Goal: Task Accomplishment & Management: Use online tool/utility

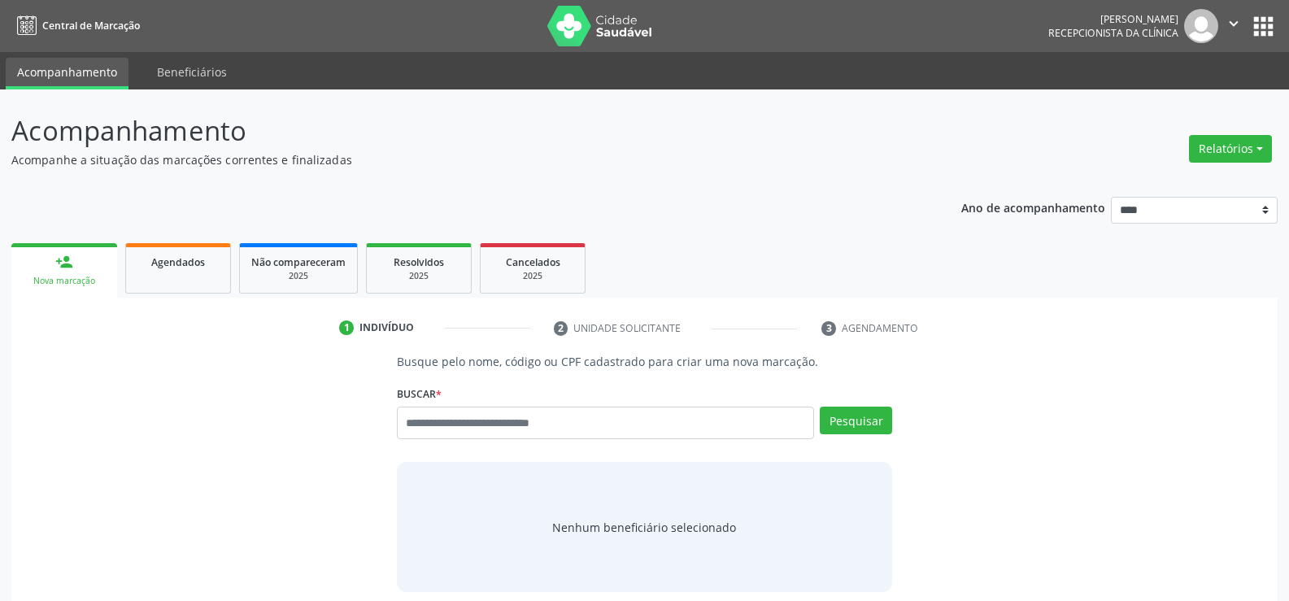
click at [459, 418] on input "text" at bounding box center [605, 422] width 417 height 33
type input "**********"
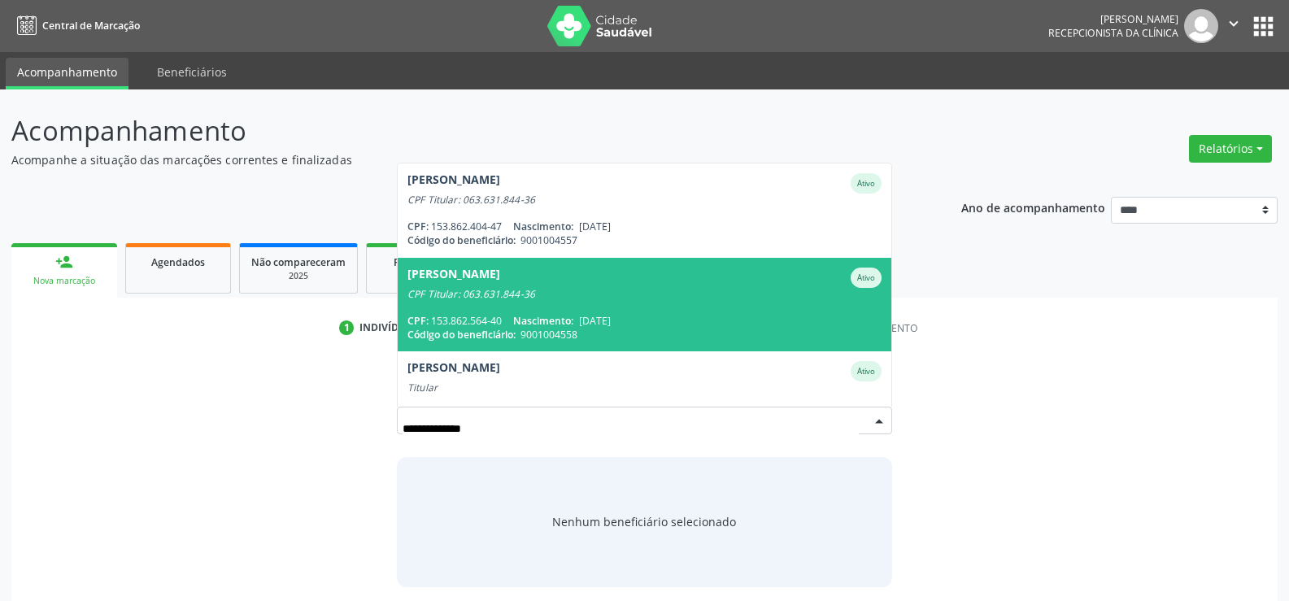
scroll to position [38, 0]
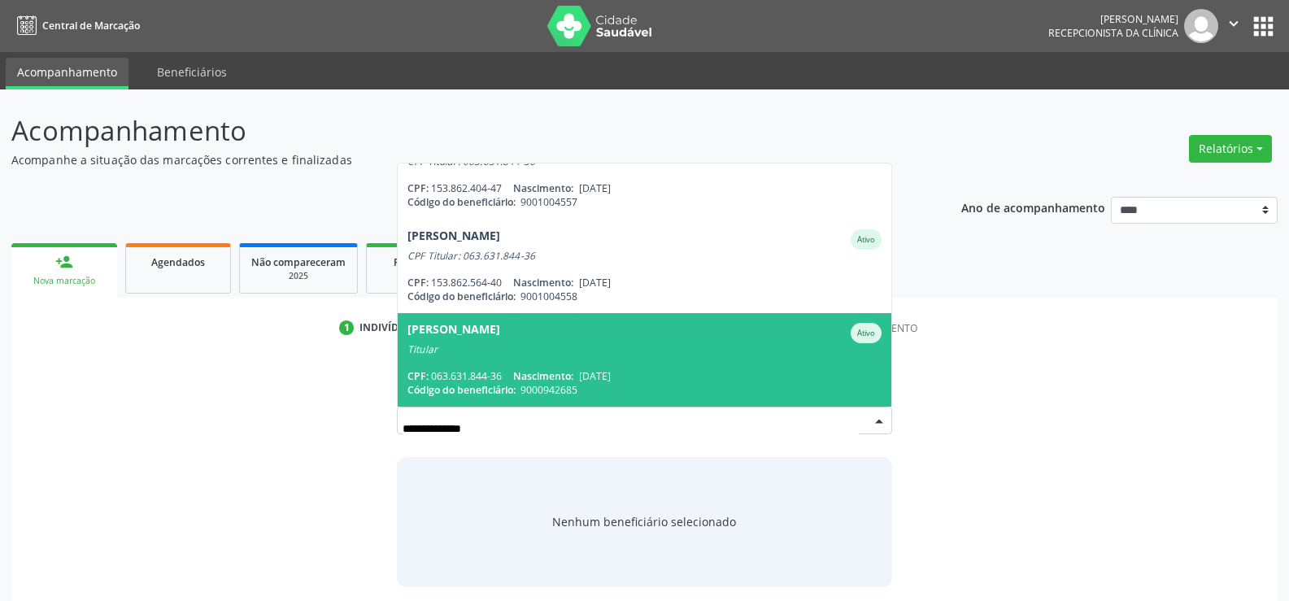
click at [541, 346] on div "Titular" at bounding box center [644, 349] width 474 height 13
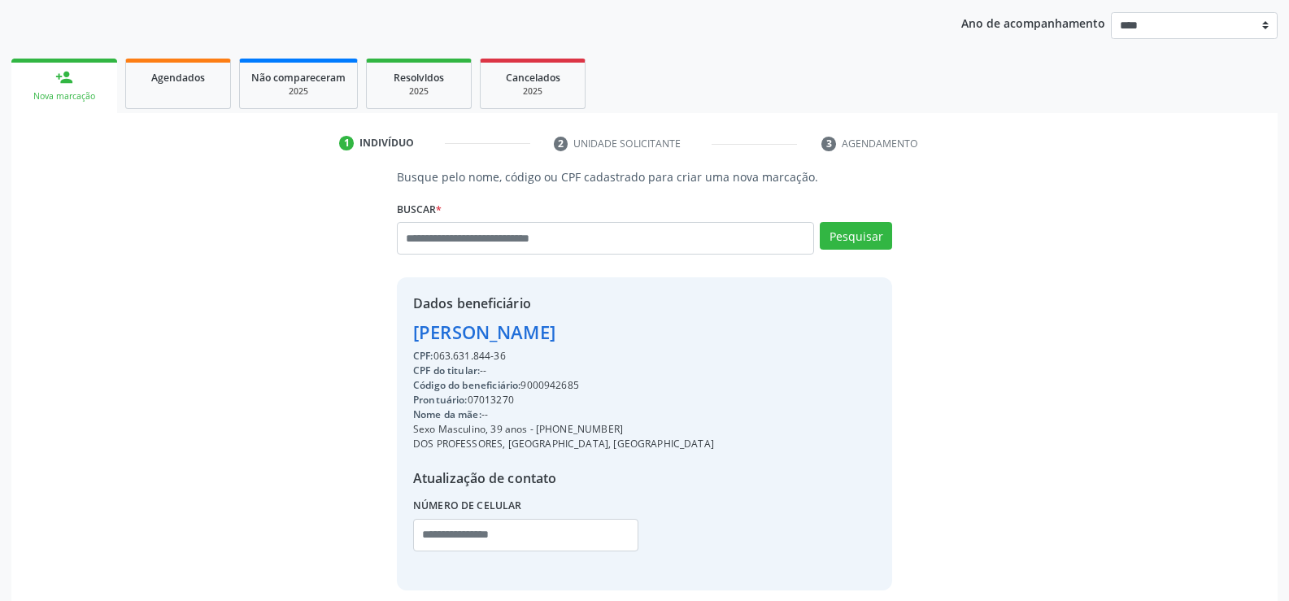
scroll to position [258, 0]
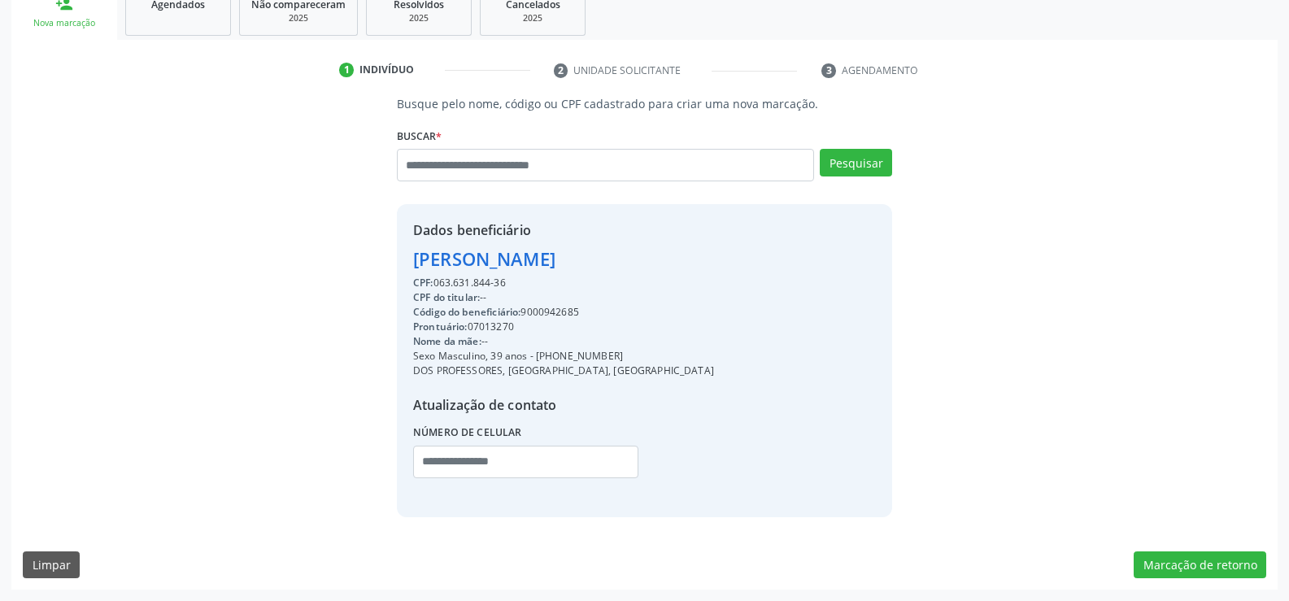
drag, startPoint x: 413, startPoint y: 262, endPoint x: 670, endPoint y: 259, distance: 256.9
click at [670, 259] on div "Dados beneficiário Julio Cesar Tavares Dias CPF: 063.631.844-36 CPF do titular:…" at bounding box center [644, 360] width 495 height 312
copy div "Julio Cesar Tavares Dias"
drag, startPoint x: 553, startPoint y: 357, endPoint x: 629, endPoint y: 352, distance: 76.6
click at [629, 352] on div "Sexo Masculino, 39 anos - (81) 99990-2415" at bounding box center [563, 356] width 301 height 15
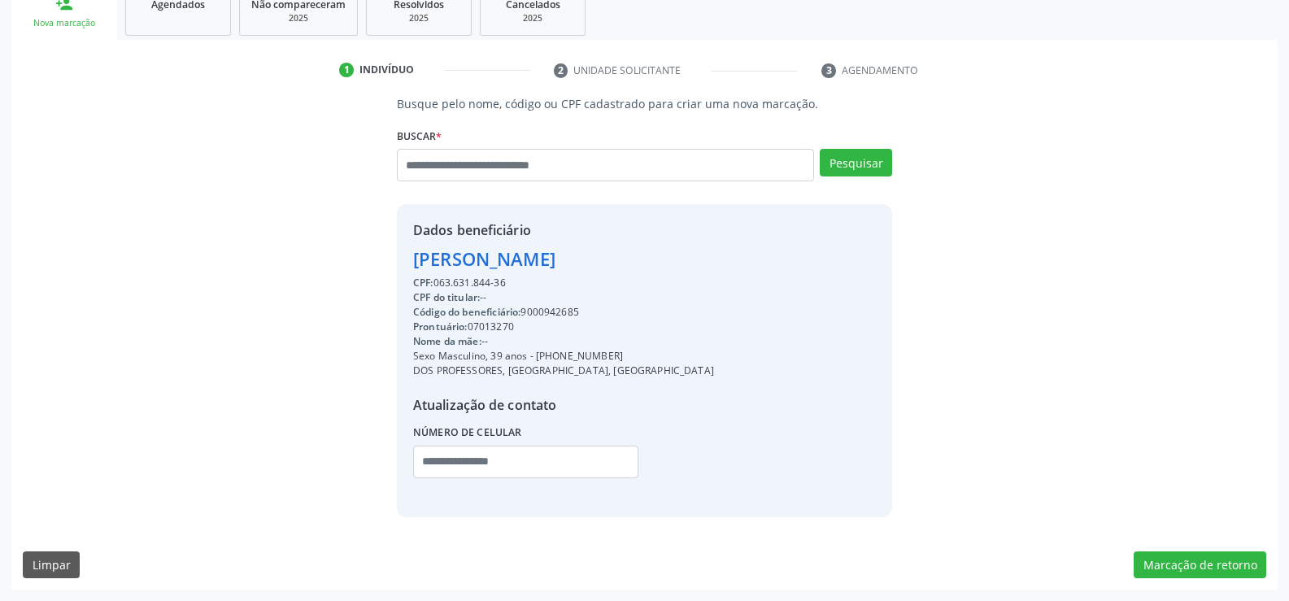
copy div "99990-2415"
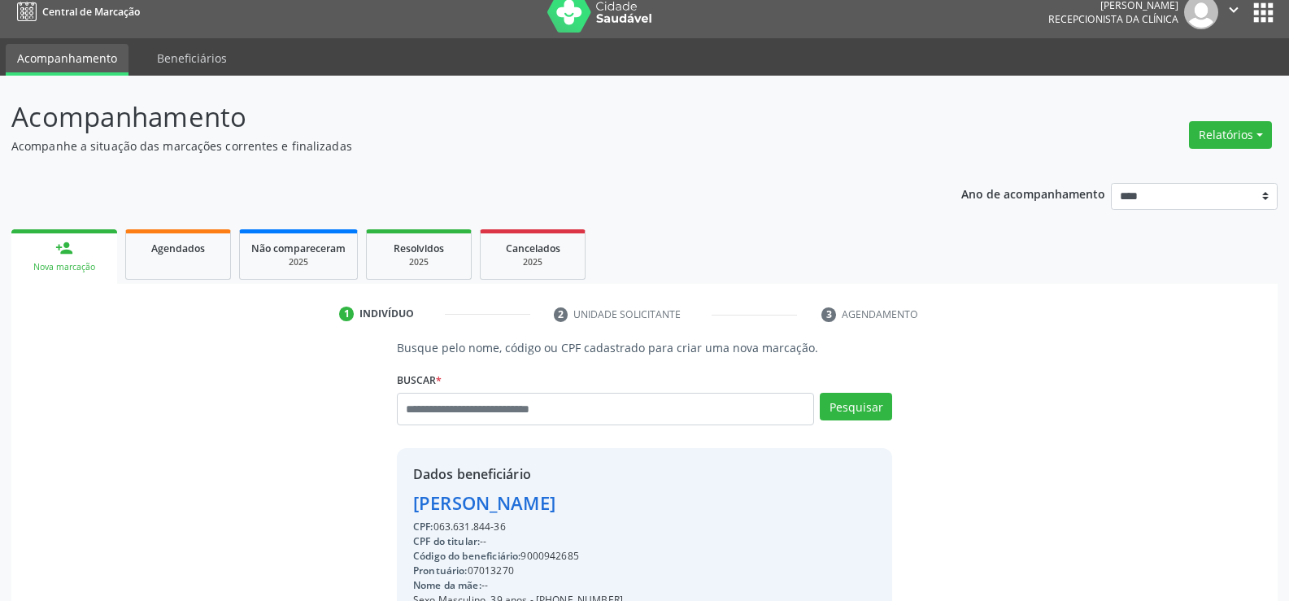
scroll to position [0, 0]
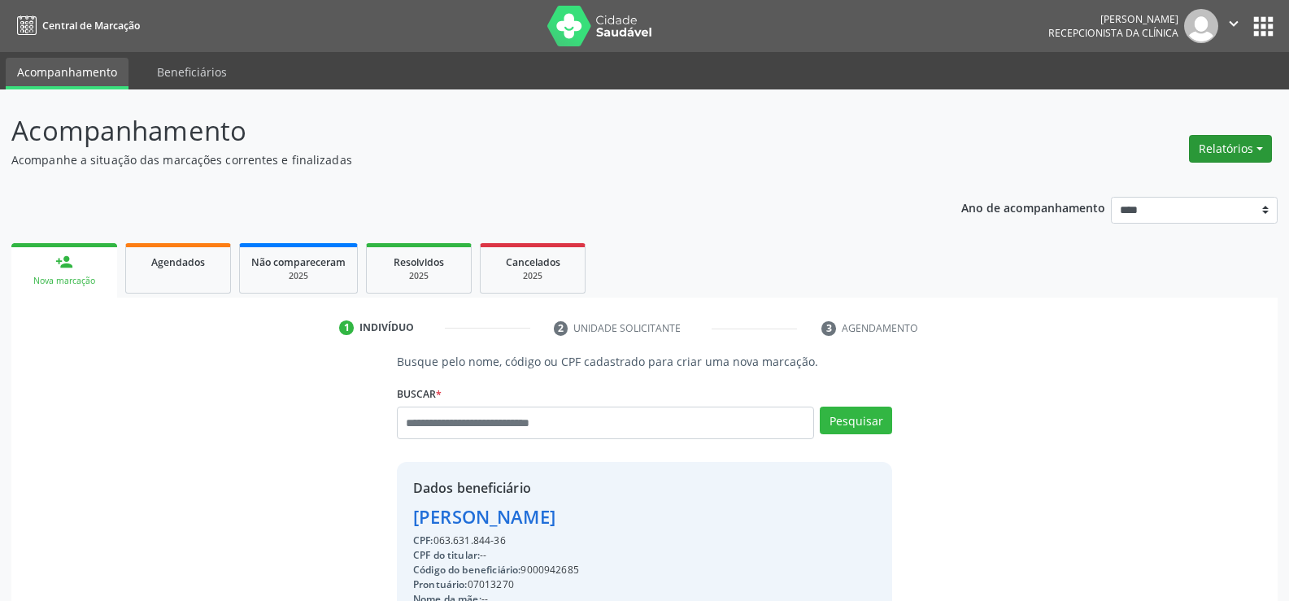
click at [1202, 154] on button "Relatórios" at bounding box center [1230, 149] width 83 height 28
click at [1167, 182] on link "Agendamentos" at bounding box center [1184, 183] width 175 height 23
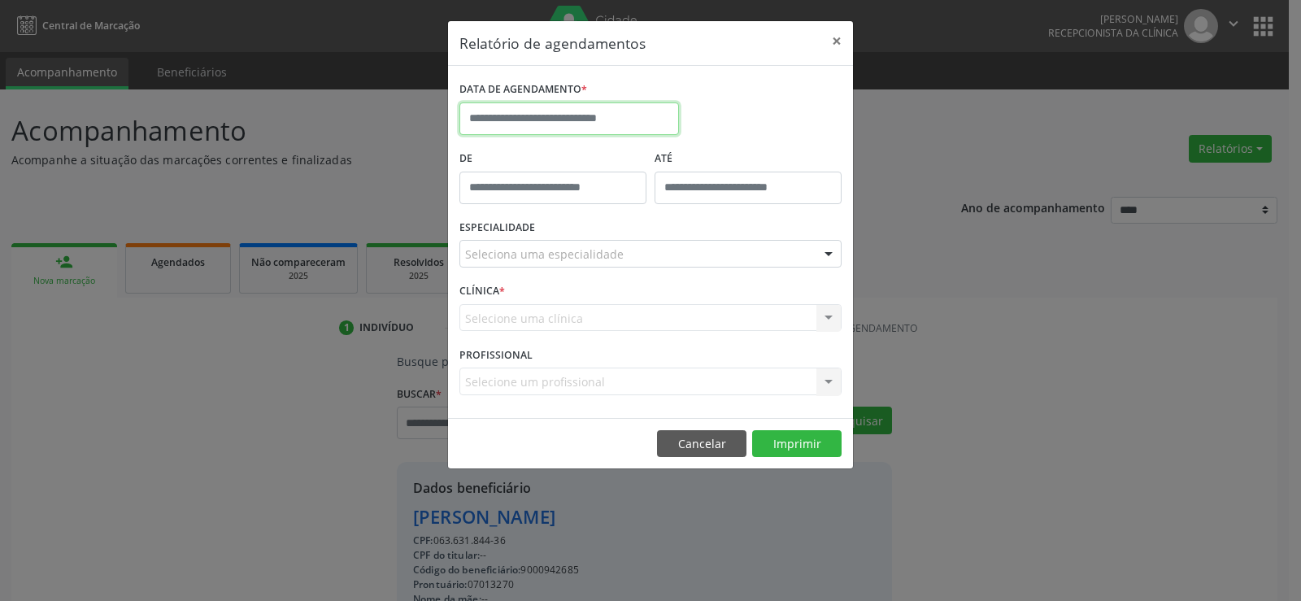
click at [579, 116] on input "text" at bounding box center [568, 118] width 219 height 33
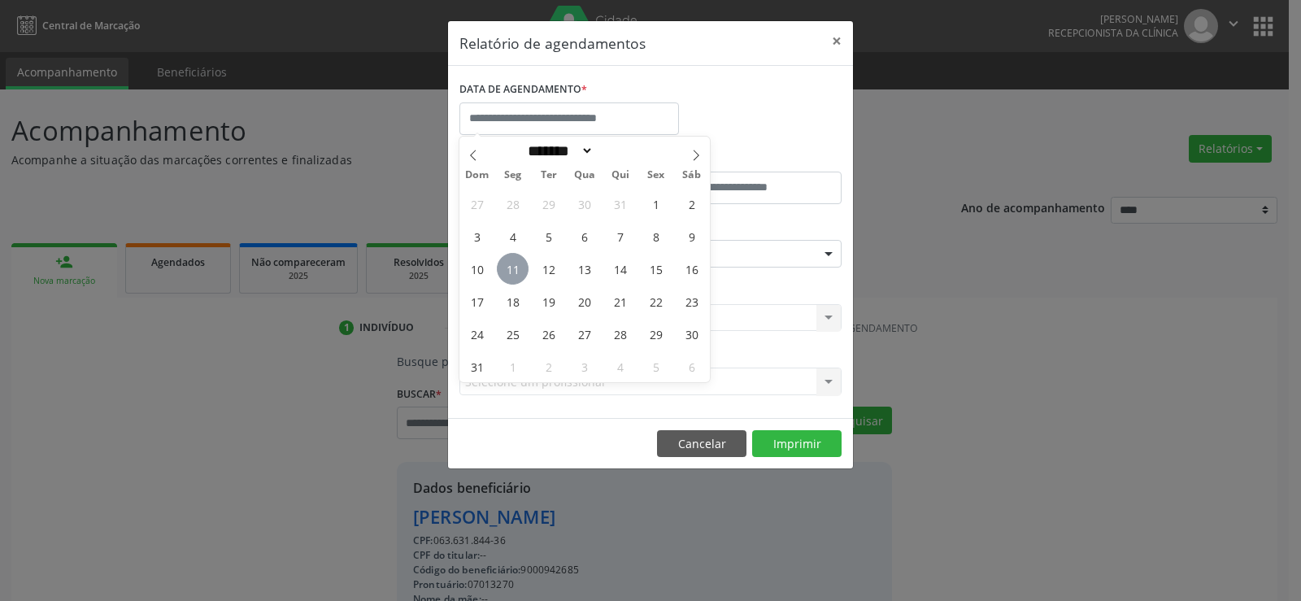
click at [511, 266] on span "11" at bounding box center [513, 269] width 32 height 32
type input "**********"
click at [511, 266] on span "11" at bounding box center [513, 269] width 32 height 32
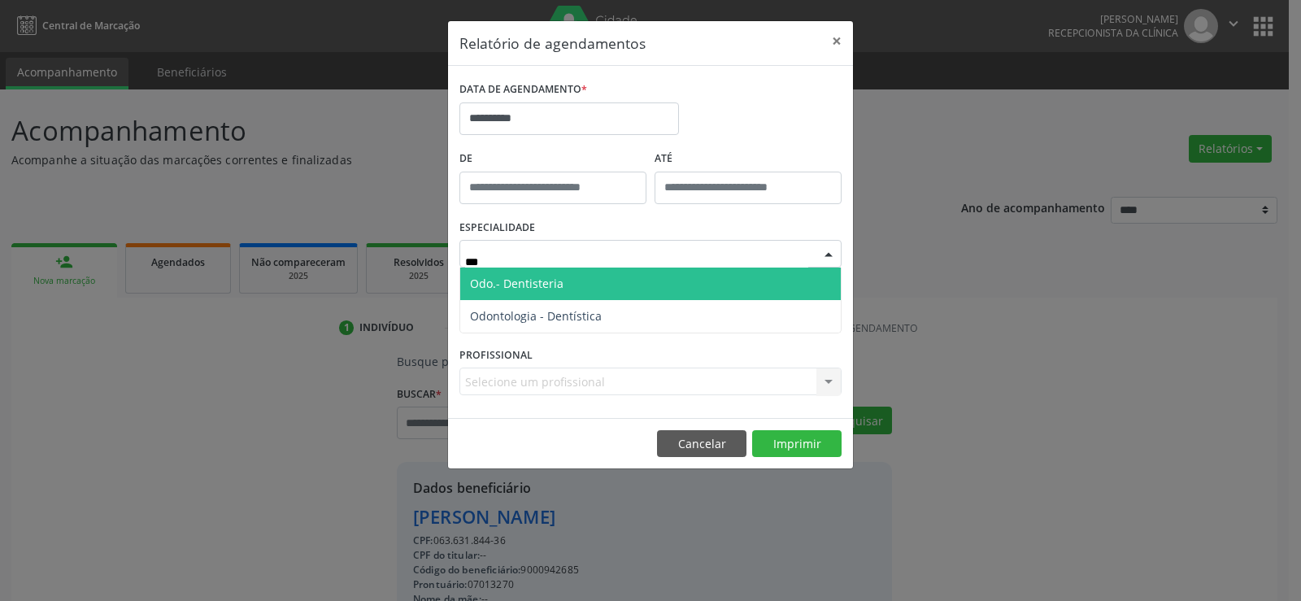
type input "****"
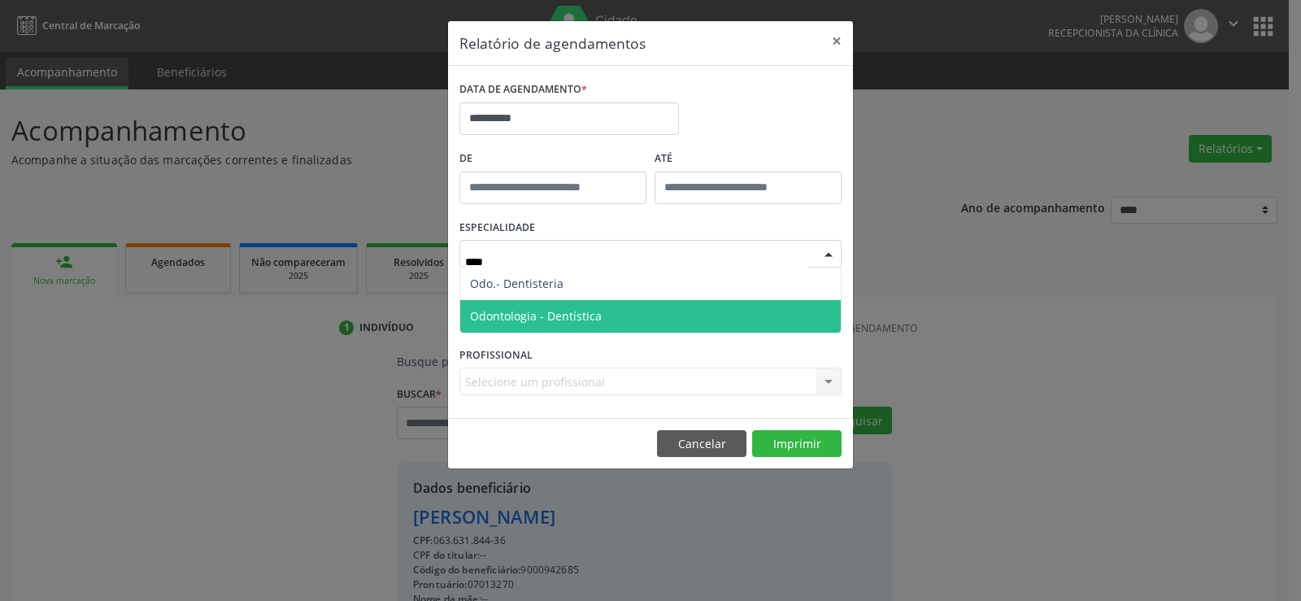
click at [547, 323] on span "Odontologia - Dentística" at bounding box center [536, 315] width 132 height 15
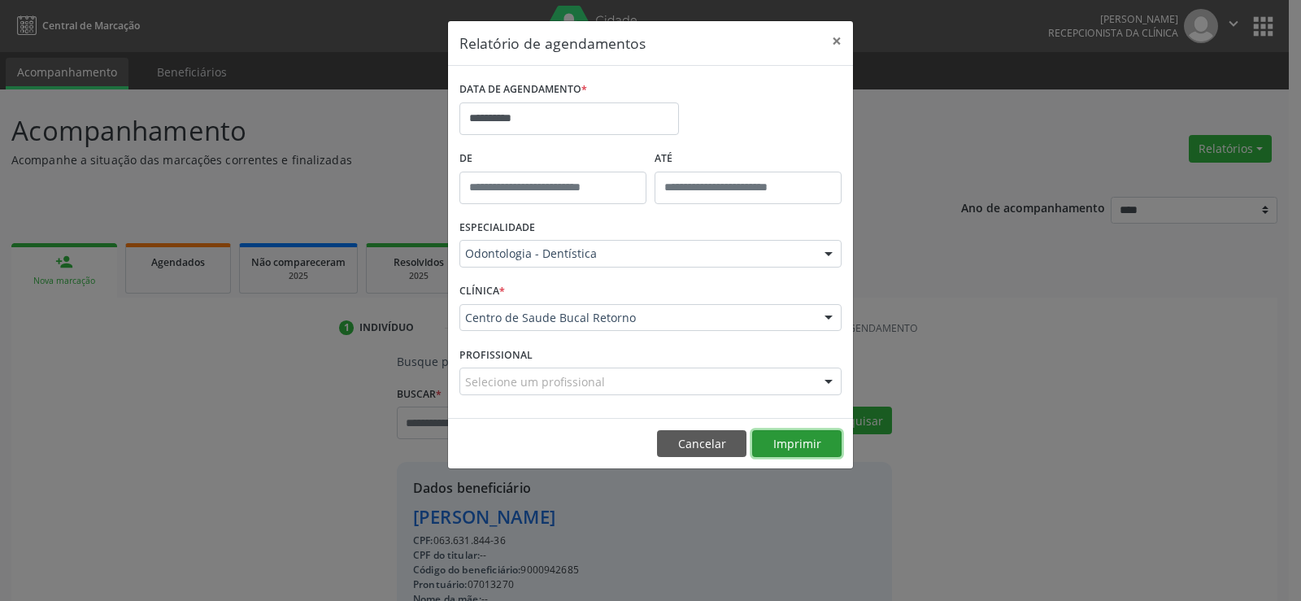
click at [806, 445] on button "Imprimir" at bounding box center [796, 444] width 89 height 28
click at [842, 44] on button "×" at bounding box center [836, 41] width 33 height 40
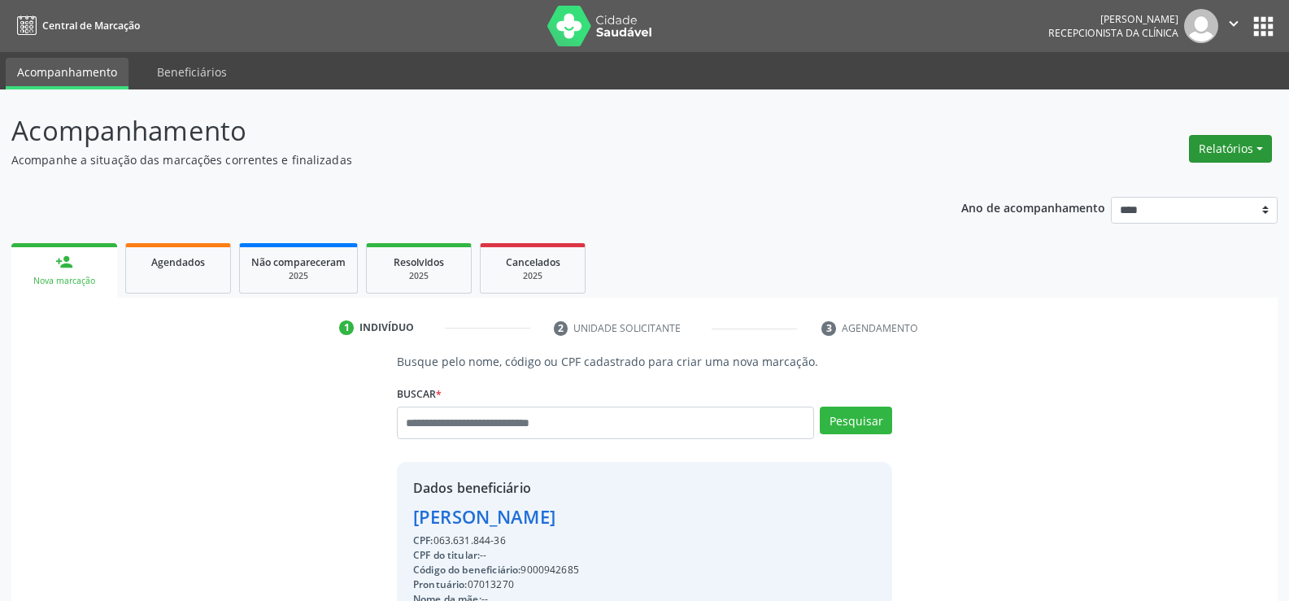
click at [1219, 152] on button "Relatórios" at bounding box center [1230, 149] width 83 height 28
click at [1184, 197] on link "Procedimentos realizados" at bounding box center [1184, 206] width 175 height 23
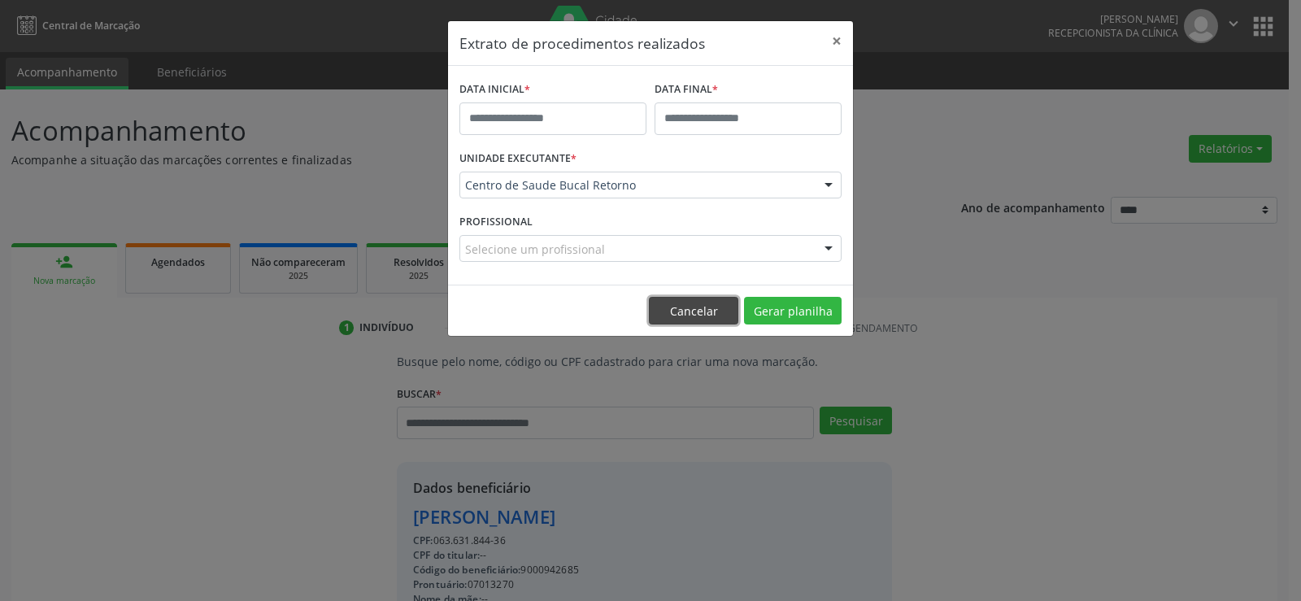
click at [715, 298] on button "Cancelar" at bounding box center [693, 311] width 89 height 28
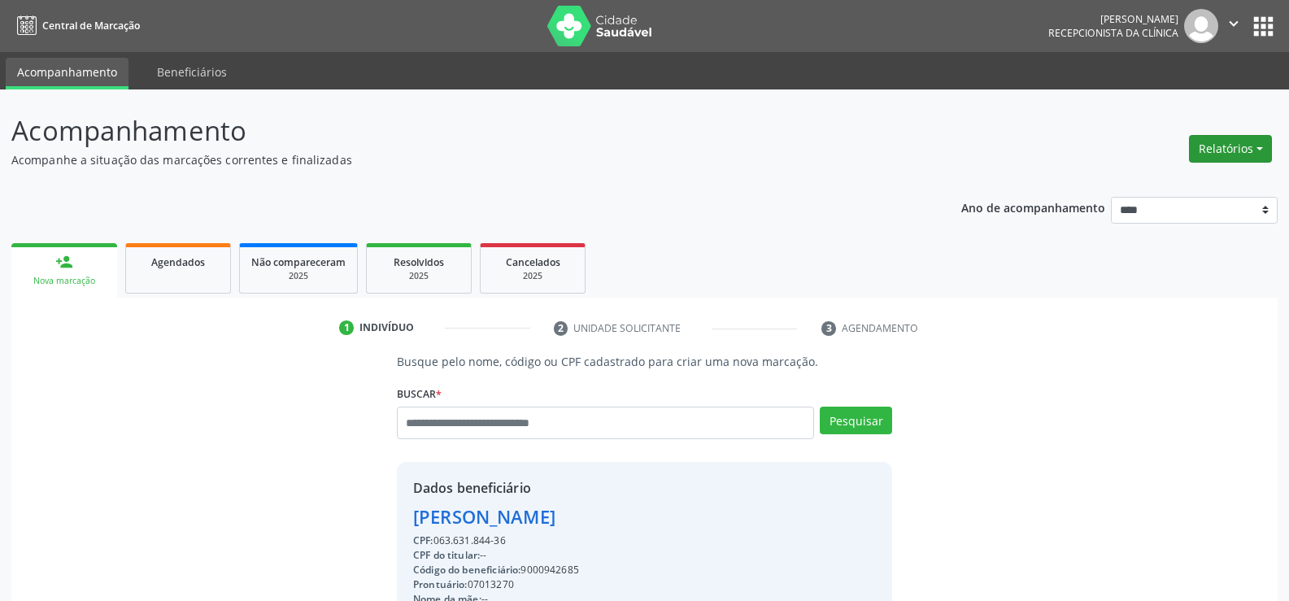
click at [1267, 135] on button "Relatórios" at bounding box center [1230, 149] width 83 height 28
click at [1205, 168] on ul "Agendamentos Procedimentos realizados" at bounding box center [1185, 195] width 176 height 59
click at [1182, 184] on link "Agendamentos" at bounding box center [1184, 183] width 175 height 23
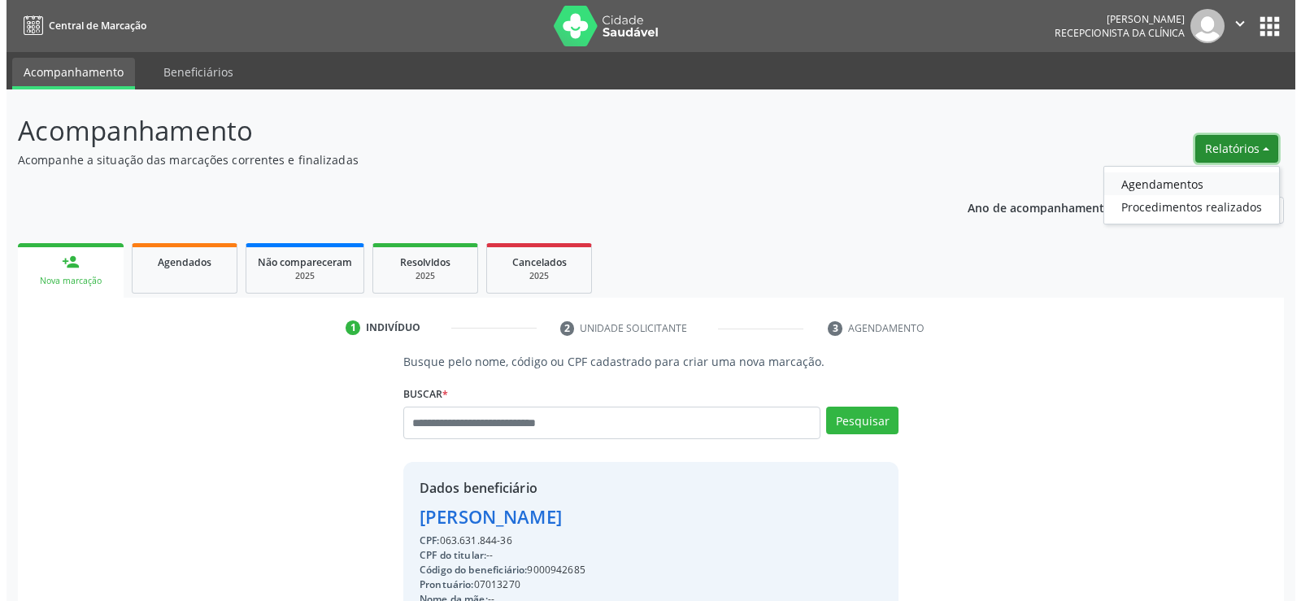
select select "*"
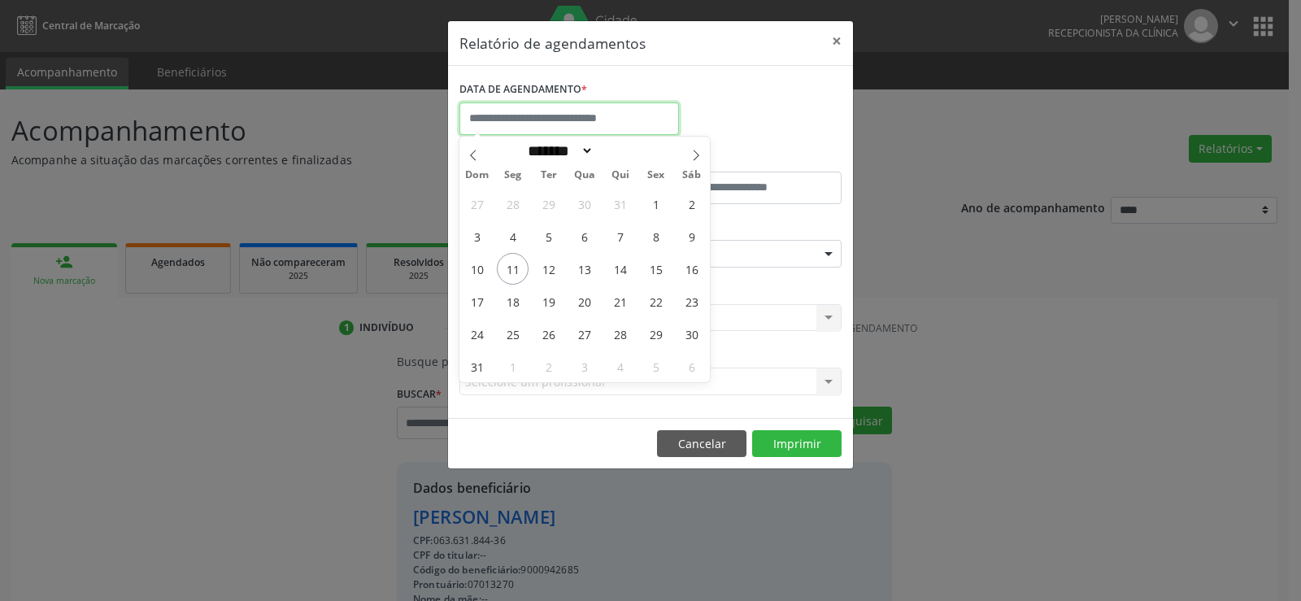
click at [524, 111] on input "text" at bounding box center [568, 118] width 219 height 33
click at [511, 265] on span "11" at bounding box center [513, 269] width 32 height 32
type input "**********"
click at [511, 265] on span "11" at bounding box center [513, 269] width 32 height 32
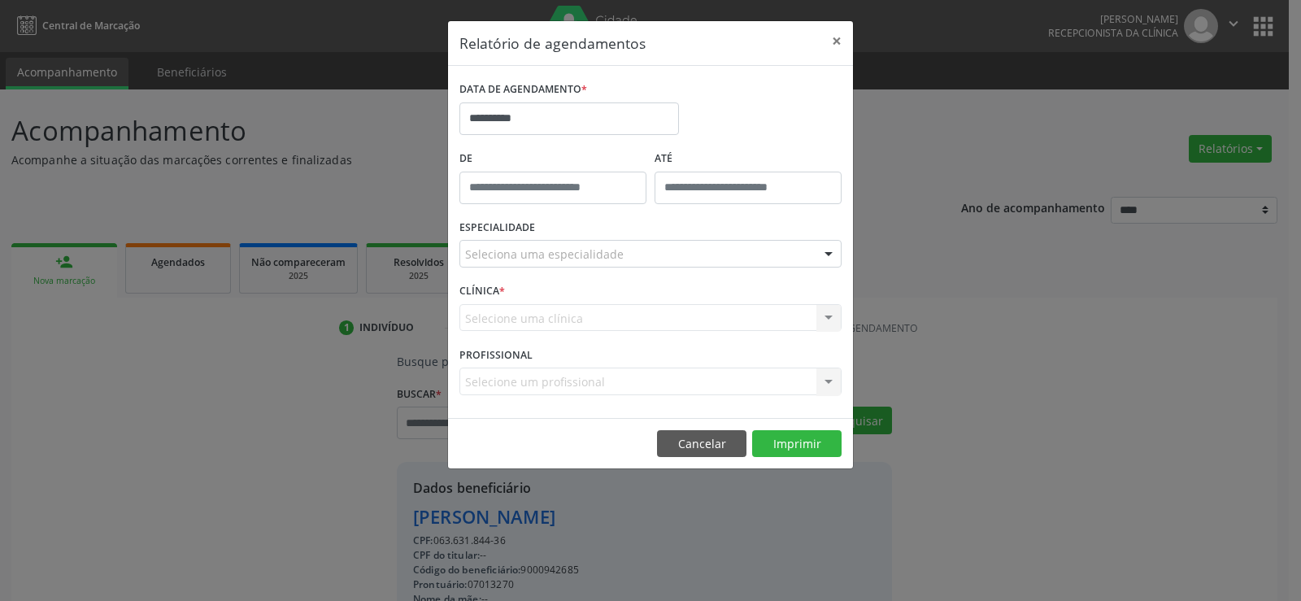
click at [512, 265] on div "Seleciona uma especialidade" at bounding box center [650, 254] width 382 height 28
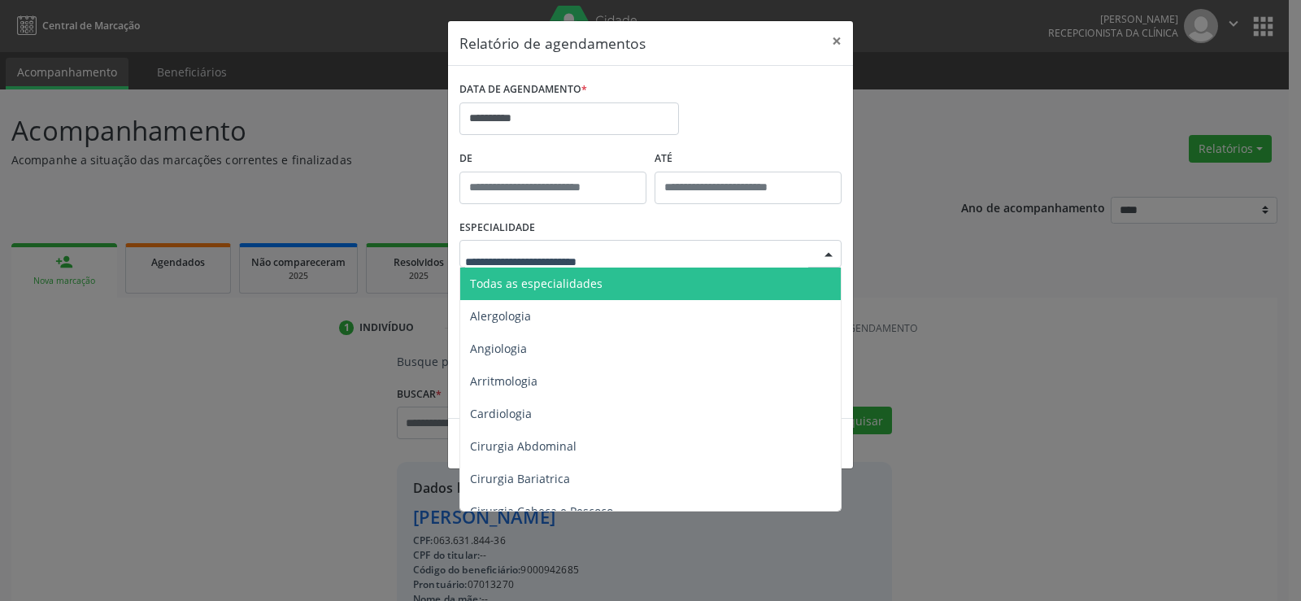
click at [532, 283] on span "Todas as especialidades" at bounding box center [536, 283] width 133 height 15
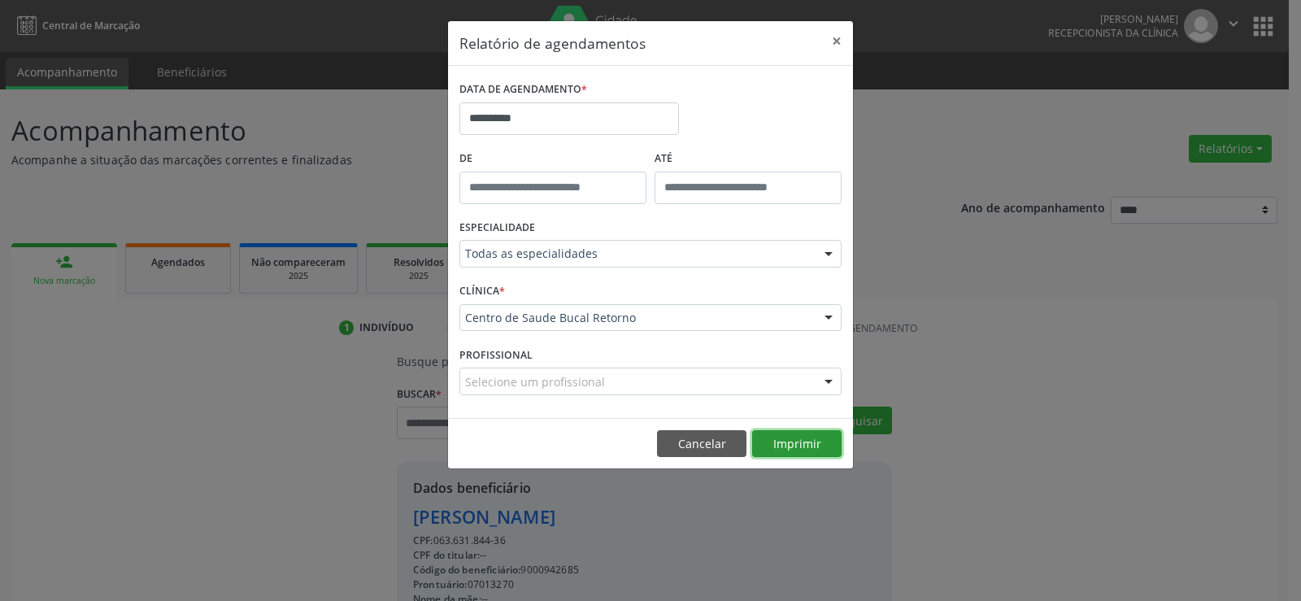
click at [795, 439] on button "Imprimir" at bounding box center [796, 444] width 89 height 28
click at [711, 444] on button "Cancelar" at bounding box center [701, 444] width 89 height 28
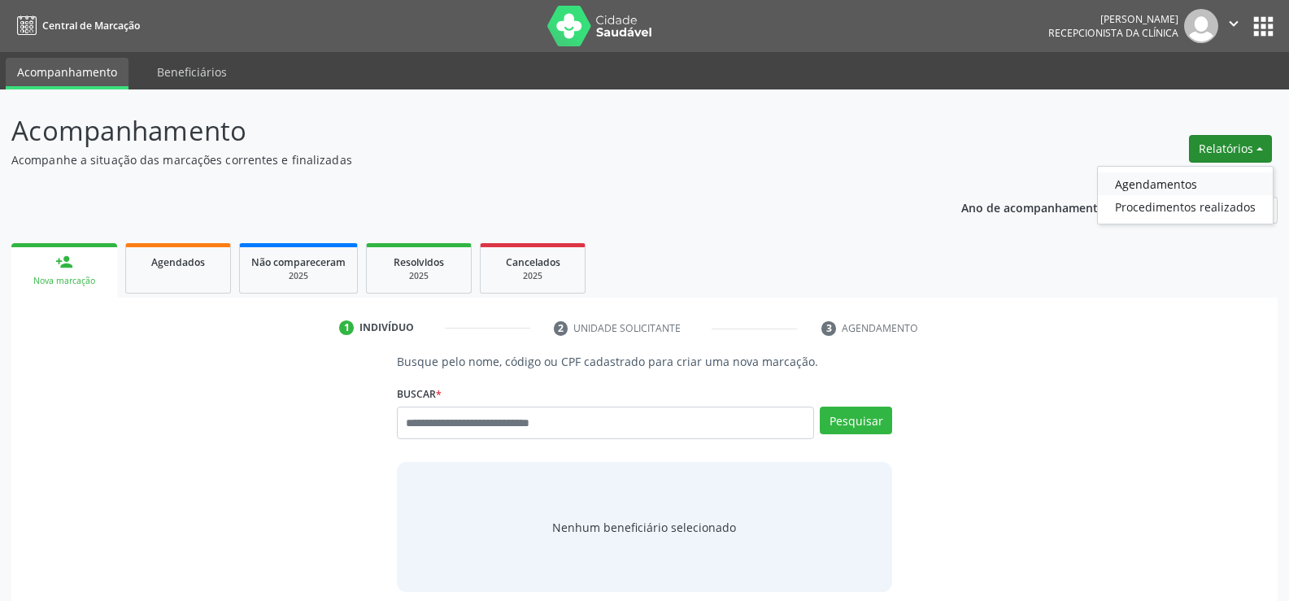
click at [1187, 189] on link "Agendamentos" at bounding box center [1184, 183] width 175 height 23
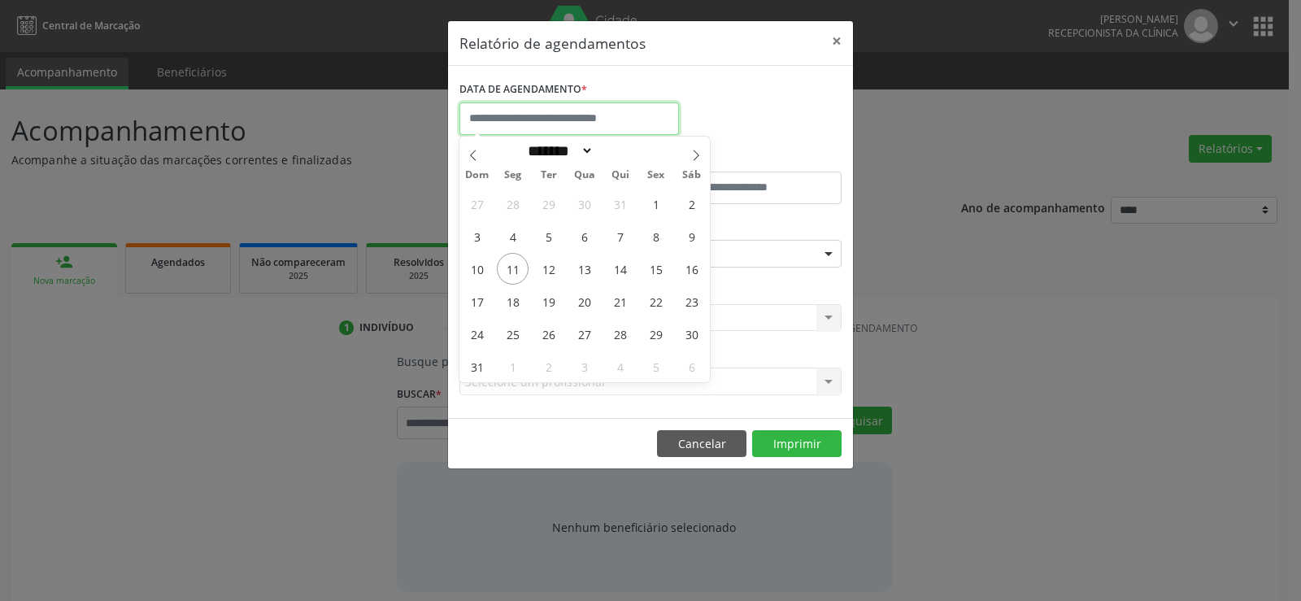
click at [612, 128] on input "text" at bounding box center [568, 118] width 219 height 33
click at [515, 270] on span "11" at bounding box center [513, 269] width 32 height 32
type input "**********"
click at [515, 270] on span "11" at bounding box center [513, 269] width 32 height 32
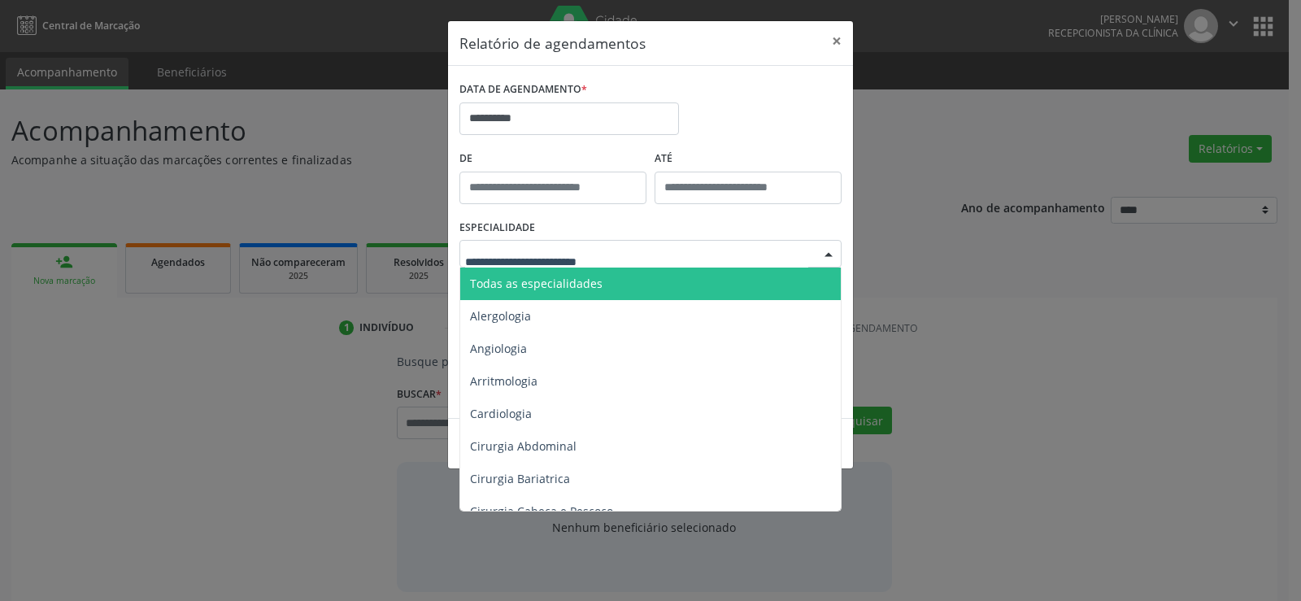
click at [557, 286] on span "Todas as especialidades" at bounding box center [536, 283] width 133 height 15
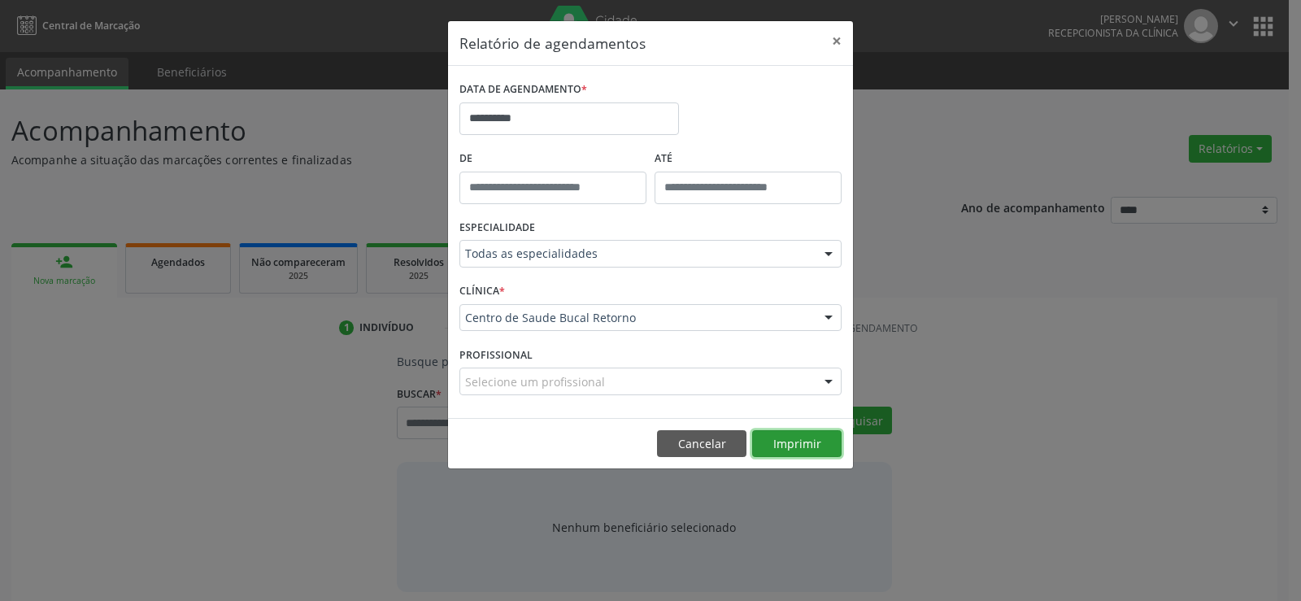
click at [771, 442] on button "Imprimir" at bounding box center [796, 444] width 89 height 28
click at [672, 455] on button "Cancelar" at bounding box center [701, 444] width 89 height 28
